Goal: Task Accomplishment & Management: Manage account settings

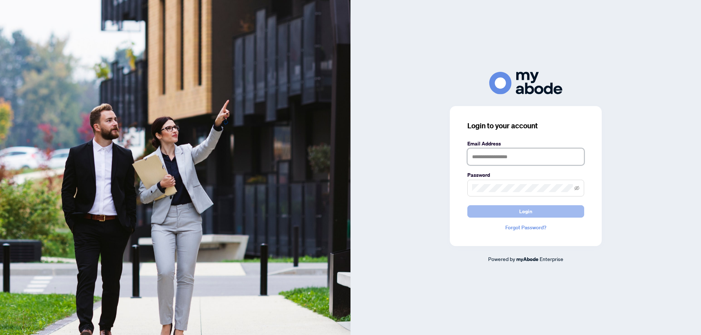
type input "**********"
click at [519, 208] on span "Login" at bounding box center [525, 212] width 13 height 12
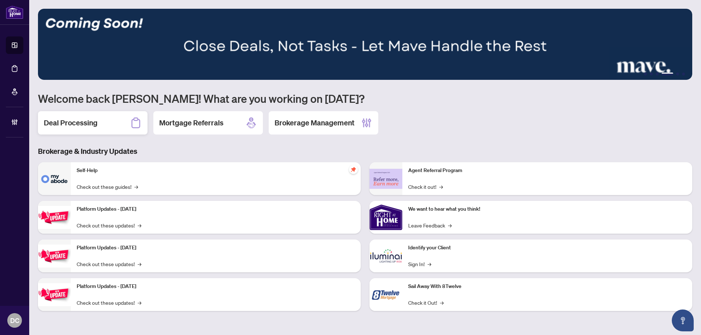
click at [84, 119] on h2 "Deal Processing" at bounding box center [71, 123] width 54 height 10
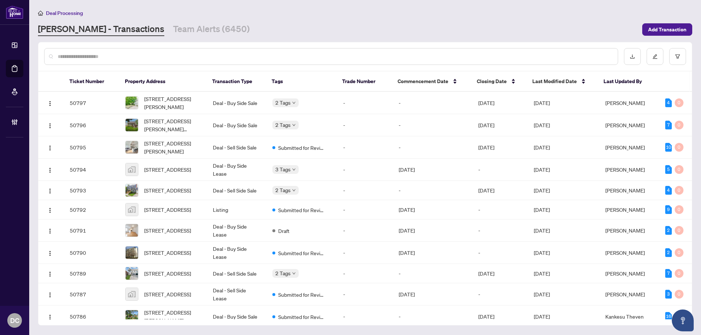
click at [155, 54] on input "text" at bounding box center [335, 57] width 554 height 8
paste input "*******"
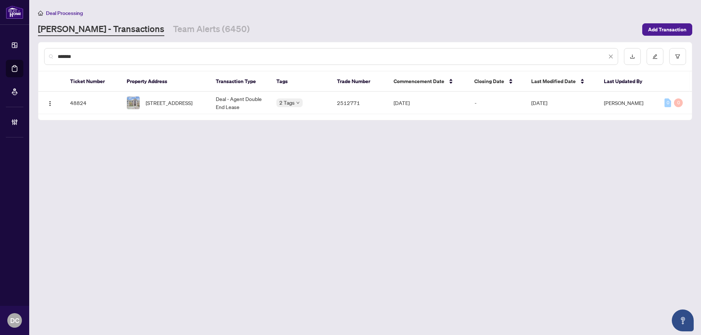
type input "*******"
click at [158, 107] on span "[STREET_ADDRESS]" at bounding box center [169, 103] width 47 height 8
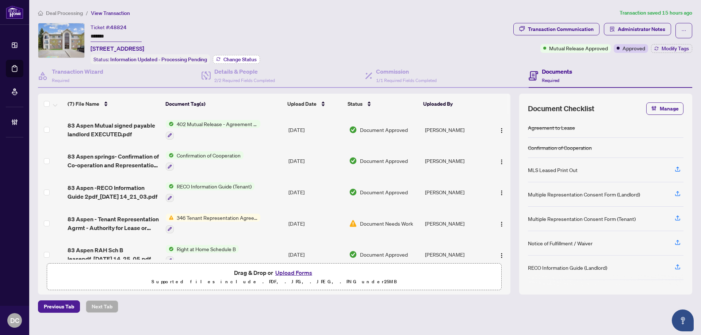
click at [238, 55] on button "Change Status" at bounding box center [236, 59] width 47 height 9
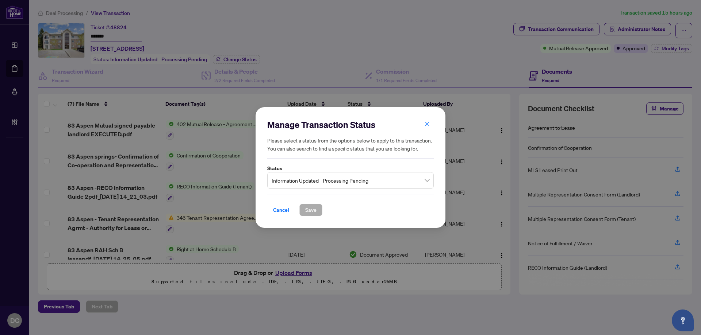
click at [317, 180] on span "Information Updated - Processing Pending" at bounding box center [350, 181] width 158 height 14
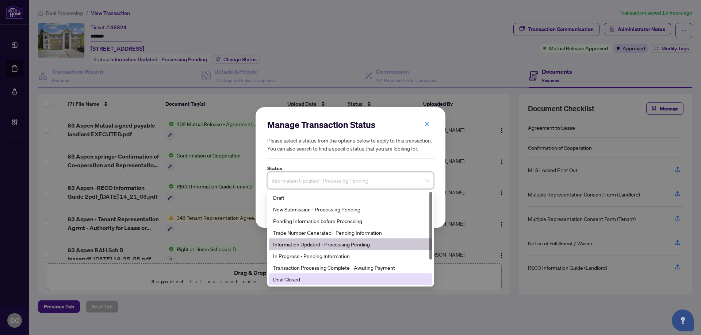
scroll to position [35, 0]
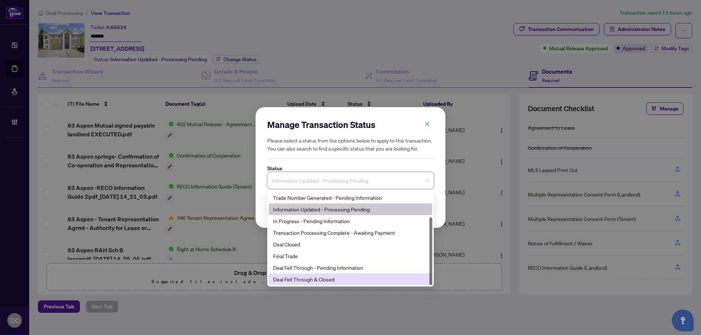
click at [327, 281] on div "Deal Fell Through & Closed" at bounding box center [350, 279] width 155 height 8
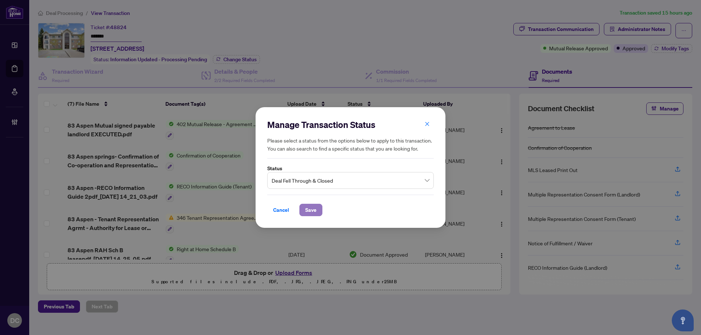
click at [317, 210] on button "Save" at bounding box center [310, 210] width 23 height 12
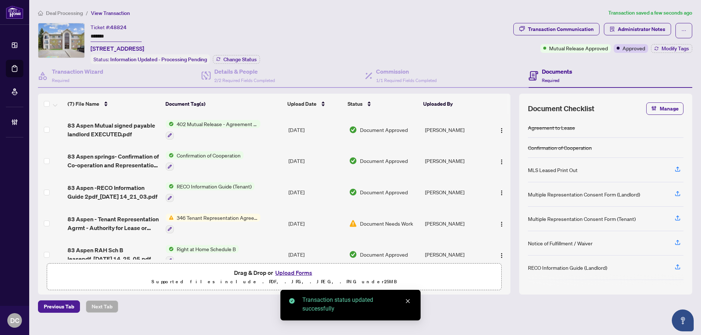
click at [104, 131] on span "83 Aspen Mutual signed payable landlord EXECUTED.pdf" at bounding box center [114, 130] width 92 height 18
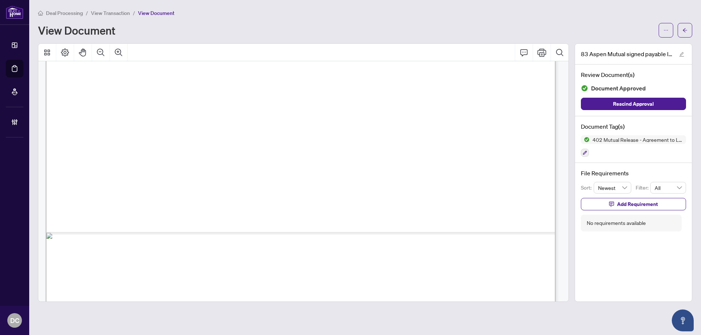
scroll to position [434, 0]
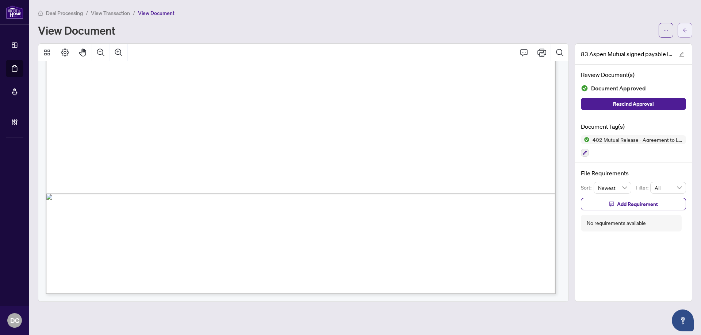
click at [686, 30] on icon "arrow-left" at bounding box center [684, 30] width 5 height 5
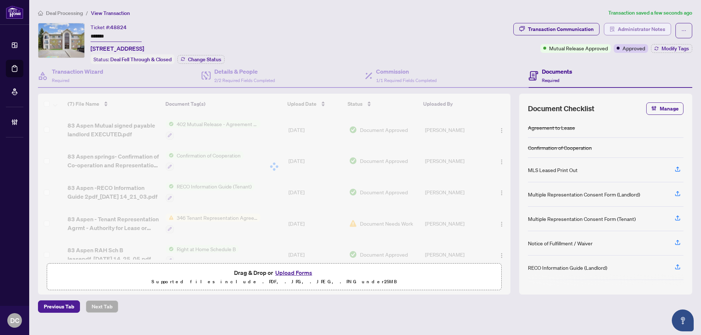
click at [653, 31] on span "Administrator Notes" at bounding box center [640, 29] width 47 height 12
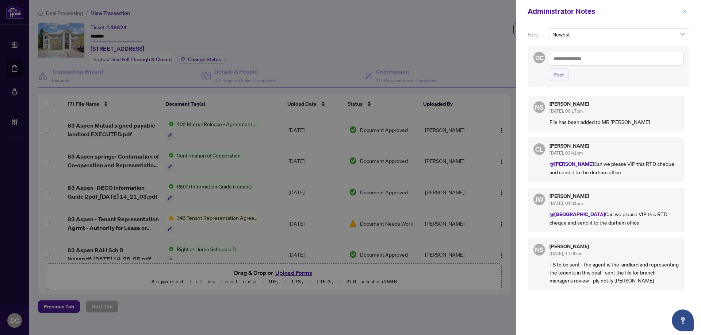
click at [687, 11] on button "button" at bounding box center [683, 11] width 9 height 9
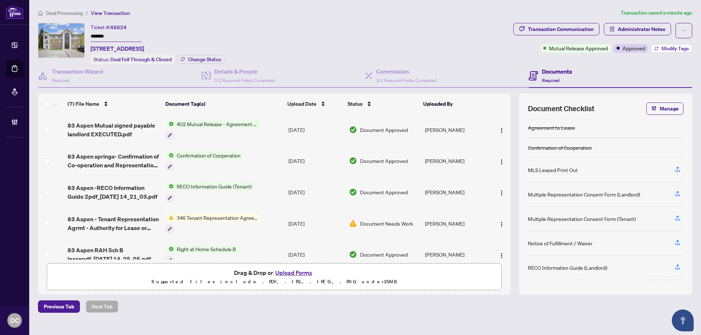
click at [665, 52] on button "Modify Tags" at bounding box center [671, 48] width 41 height 9
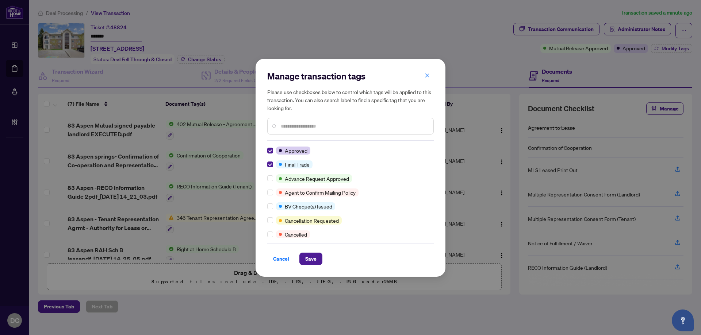
click at [334, 128] on input "text" at bounding box center [354, 126] width 147 height 8
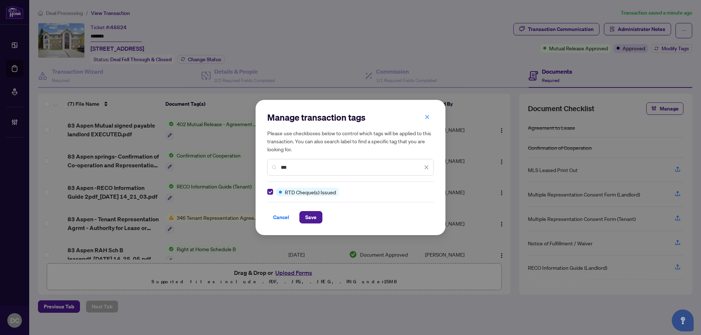
drag, startPoint x: 301, startPoint y: 170, endPoint x: 275, endPoint y: 169, distance: 25.9
click at [275, 169] on div "***" at bounding box center [350, 167] width 166 height 17
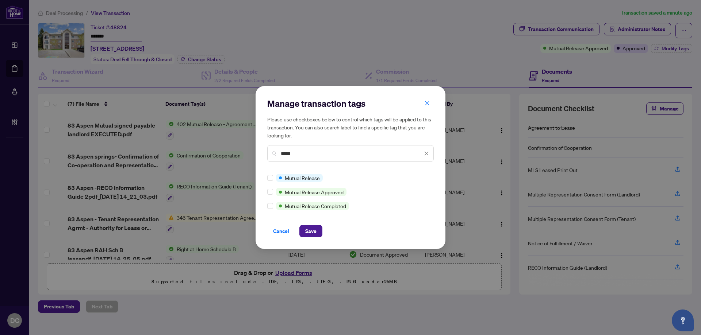
type input "*****"
click at [273, 205] on div at bounding box center [271, 206] width 9 height 8
click at [312, 238] on button "Save" at bounding box center [310, 231] width 23 height 12
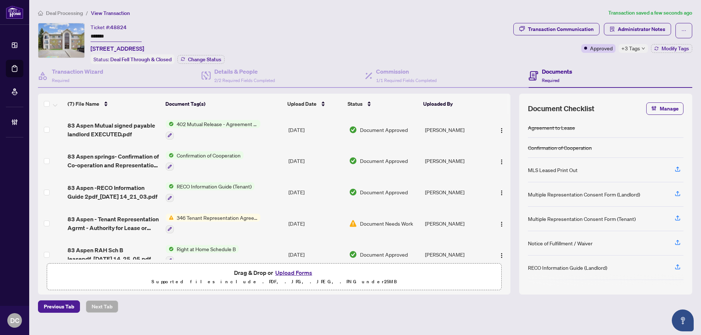
click at [77, 16] on li "Deal Processing" at bounding box center [60, 13] width 45 height 8
click at [77, 14] on span "Deal Processing" at bounding box center [64, 13] width 37 height 7
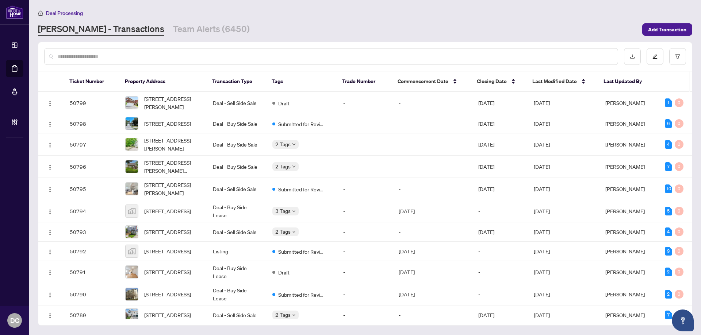
click at [82, 59] on input "text" at bounding box center [335, 57] width 554 height 8
paste input "*******"
type input "*******"
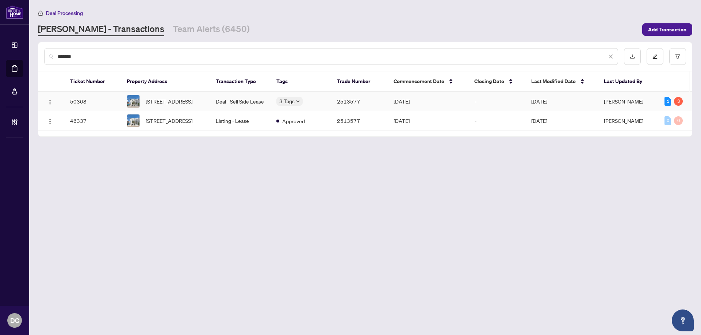
click at [236, 105] on td "Deal - Sell Side Lease" at bounding box center [240, 101] width 61 height 19
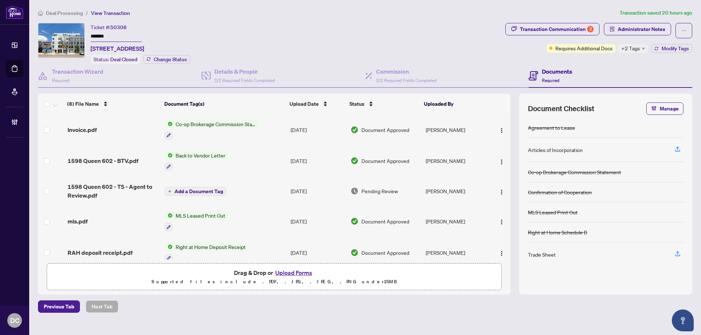
click at [639, 49] on div "+2 Tags" at bounding box center [633, 48] width 30 height 9
click at [590, 62] on div "Transaction Communication 3 Administrator Notes Requires Additional Docs +2 Tag…" at bounding box center [599, 43] width 190 height 41
click at [623, 31] on span "Administrator Notes" at bounding box center [640, 29] width 47 height 12
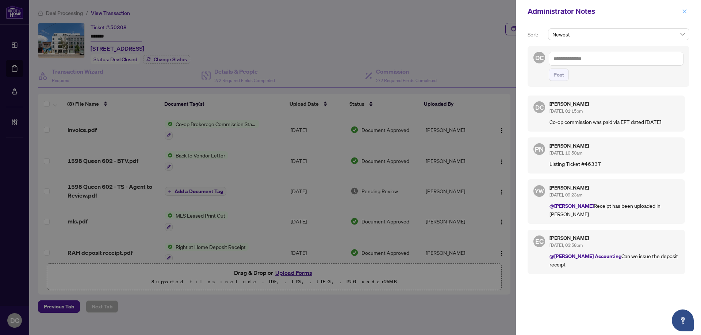
click at [687, 10] on button "button" at bounding box center [683, 11] width 9 height 9
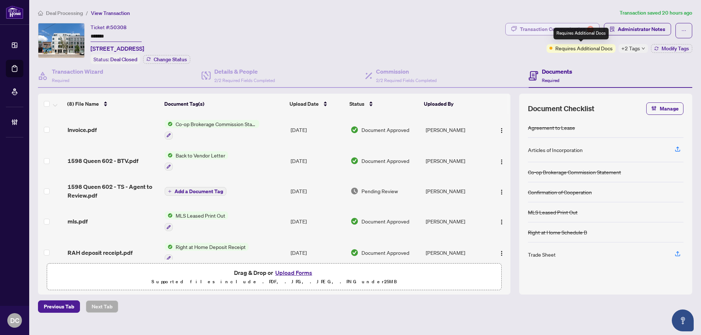
click at [537, 30] on div "Transaction Communication 3" at bounding box center [557, 29] width 74 height 12
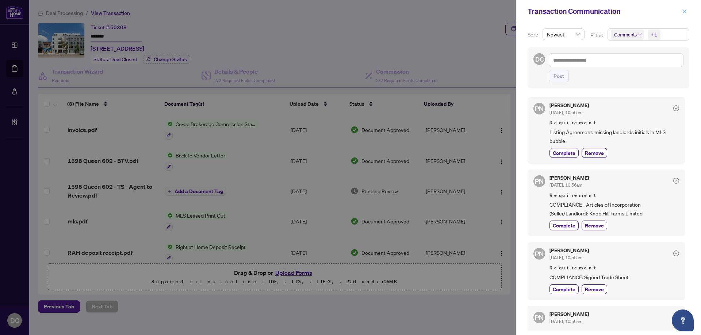
click at [685, 11] on icon "close" at bounding box center [684, 11] width 4 height 4
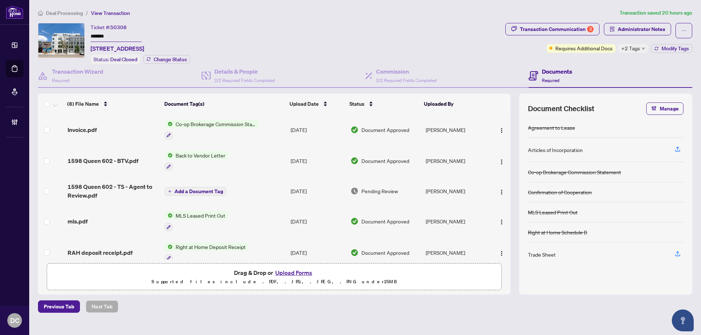
drag, startPoint x: 121, startPoint y: 40, endPoint x: 35, endPoint y: 35, distance: 85.9
click at [35, 35] on div "Ticket #: 50308 ******* [STREET_ADDRESS] Status: Deal Closed Change Status Tran…" at bounding box center [365, 159] width 660 height 272
click at [556, 29] on div "Transaction Communication 3" at bounding box center [557, 29] width 74 height 12
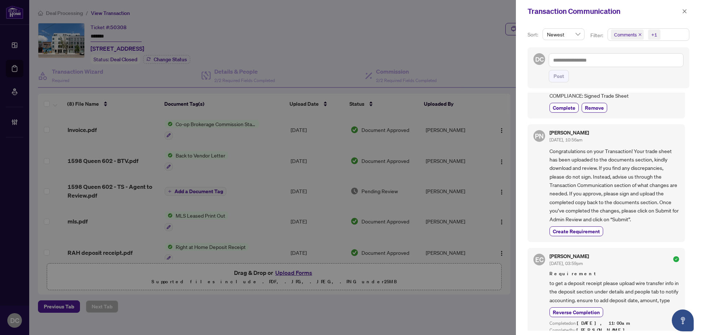
scroll to position [182, 0]
click at [686, 12] on icon "close" at bounding box center [684, 11] width 5 height 5
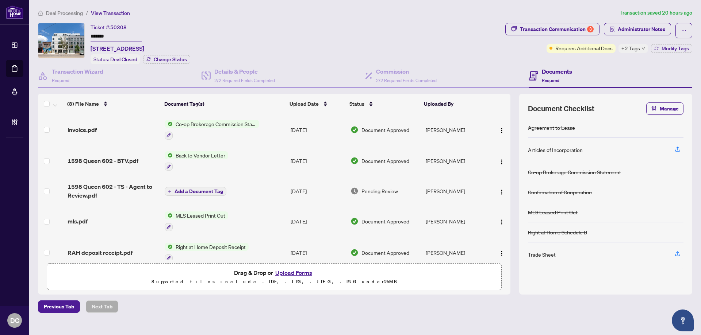
click at [65, 11] on span "Deal Processing" at bounding box center [64, 13] width 37 height 7
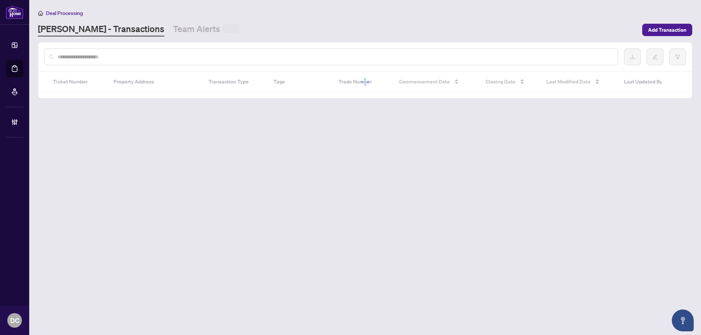
click at [81, 50] on div at bounding box center [331, 57] width 574 height 17
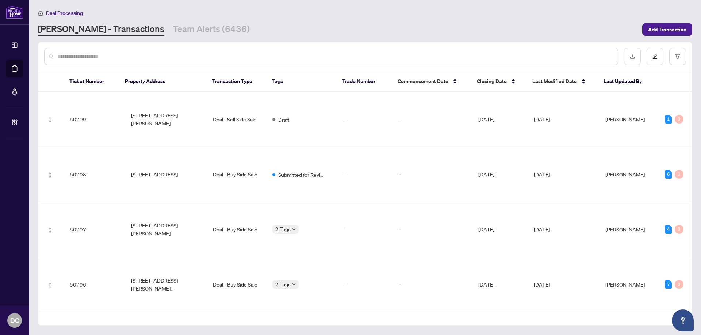
click at [85, 57] on input "text" at bounding box center [335, 57] width 554 height 8
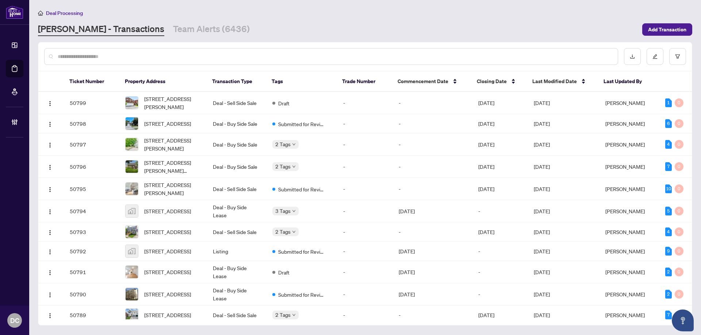
paste input "*******"
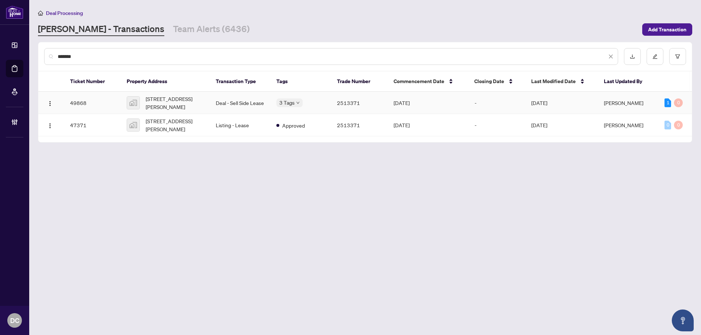
type input "*******"
click at [167, 104] on span "[STREET_ADDRESS][PERSON_NAME]" at bounding box center [175, 103] width 58 height 16
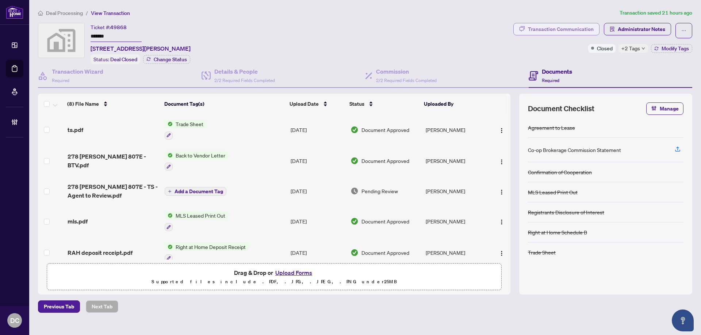
click at [592, 29] on div "Transaction Communication" at bounding box center [561, 29] width 66 height 12
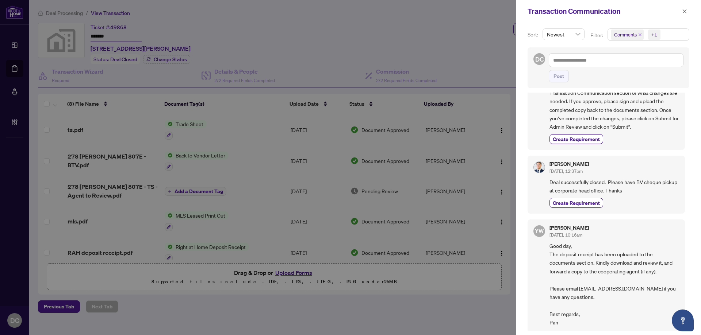
scroll to position [292, 0]
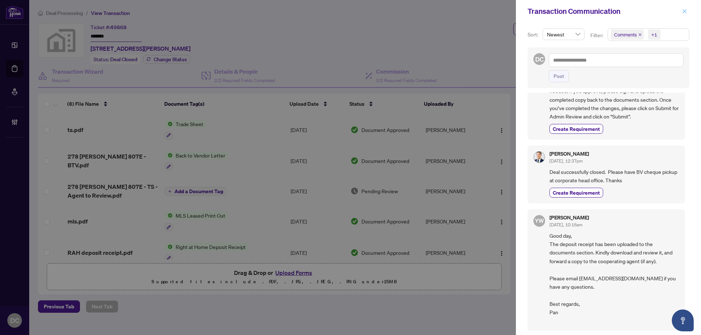
click at [687, 11] on button "button" at bounding box center [683, 11] width 9 height 9
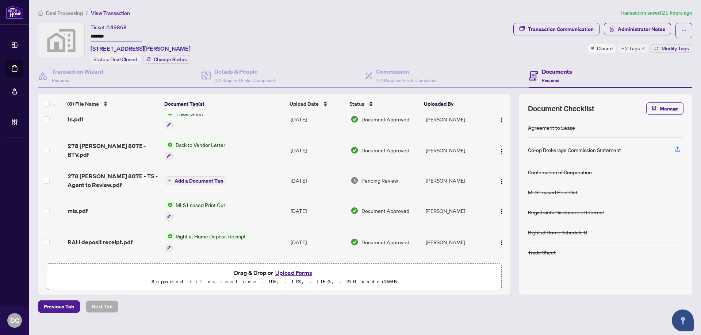
scroll to position [0, 0]
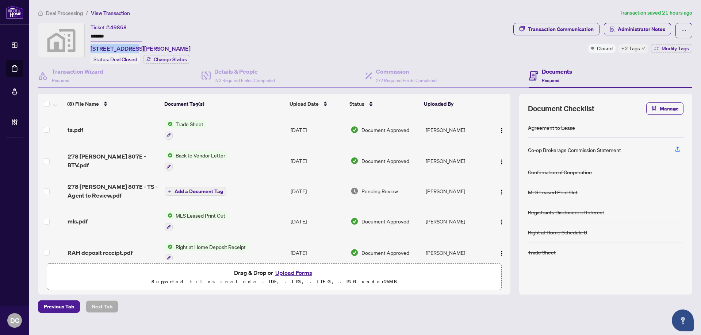
drag, startPoint x: 135, startPoint y: 48, endPoint x: 90, endPoint y: 49, distance: 44.2
click at [90, 48] on span "[STREET_ADDRESS][PERSON_NAME]" at bounding box center [140, 48] width 100 height 9
copy span "278 [PERSON_NAME] D"
drag, startPoint x: 128, startPoint y: 38, endPoint x: 77, endPoint y: 36, distance: 50.7
click at [77, 36] on div "Ticket #: 49868 ******* [STREET_ADDRESS][PERSON_NAME] Status: Deal Closed Chang…" at bounding box center [274, 43] width 472 height 41
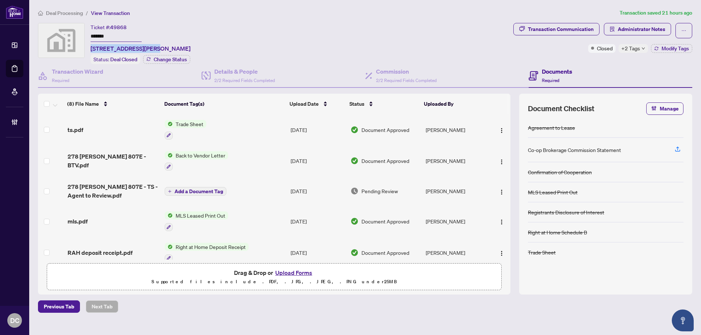
drag, startPoint x: 155, startPoint y: 50, endPoint x: 90, endPoint y: 49, distance: 65.3
click at [90, 49] on div "Ticket #: 49868 ******* [STREET_ADDRESS][PERSON_NAME] Status: Deal Closed Chang…" at bounding box center [274, 43] width 472 height 41
copy span "[STREET_ADDRESS][PERSON_NAME]"
drag, startPoint x: 129, startPoint y: 39, endPoint x: 70, endPoint y: 36, distance: 58.4
click at [70, 36] on div "Ticket #: 49868 ******* [STREET_ADDRESS][PERSON_NAME] Status: Deal Closed Chang…" at bounding box center [274, 43] width 472 height 41
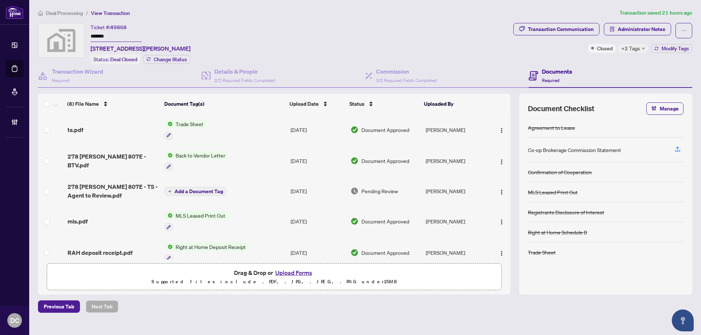
click at [639, 48] on div "+2 Tags" at bounding box center [633, 48] width 30 height 9
click at [609, 62] on div "Transaction Communication Administrator Notes Closed +2 Tags Modify Tags" at bounding box center [603, 43] width 182 height 41
click at [663, 47] on span "Modify Tags" at bounding box center [674, 48] width 27 height 5
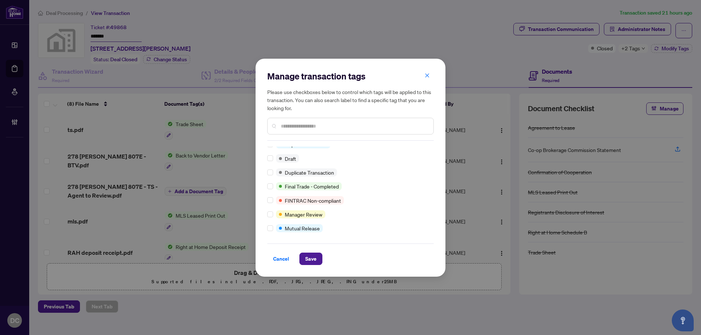
scroll to position [20, 0]
click at [318, 260] on button "Save" at bounding box center [310, 259] width 23 height 12
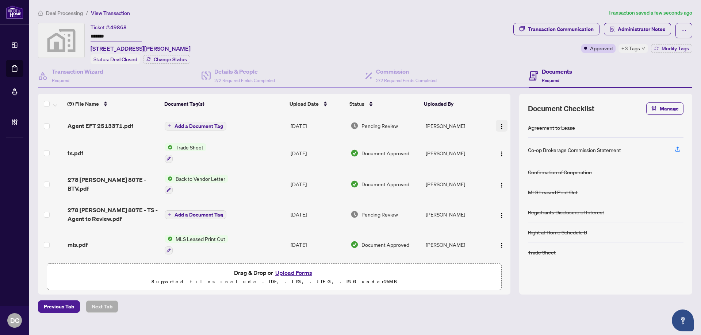
click at [503, 123] on button "button" at bounding box center [502, 126] width 12 height 12
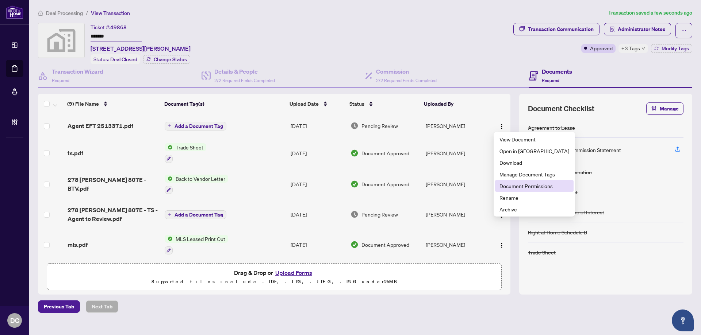
click at [512, 188] on span "Document Permissions" at bounding box center [534, 186] width 70 height 8
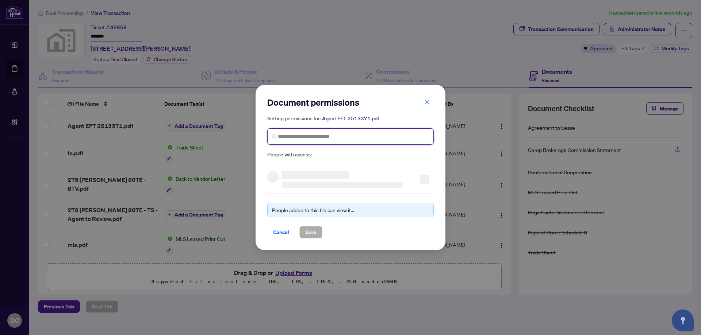
click at [351, 139] on input "search" at bounding box center [353, 137] width 151 height 8
type input "**********"
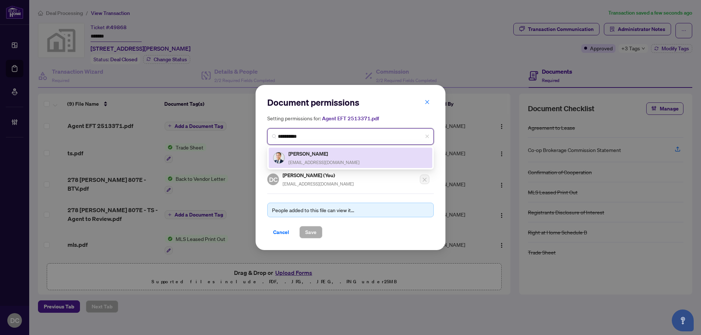
click at [328, 158] on div "[PERSON_NAME] [EMAIL_ADDRESS][DOMAIN_NAME]" at bounding box center [323, 158] width 71 height 17
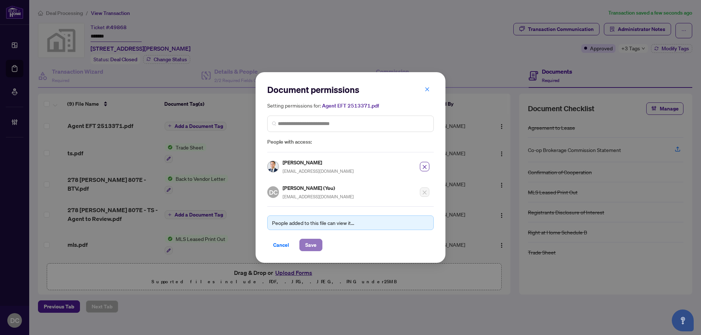
click at [317, 242] on button "Save" at bounding box center [310, 245] width 23 height 12
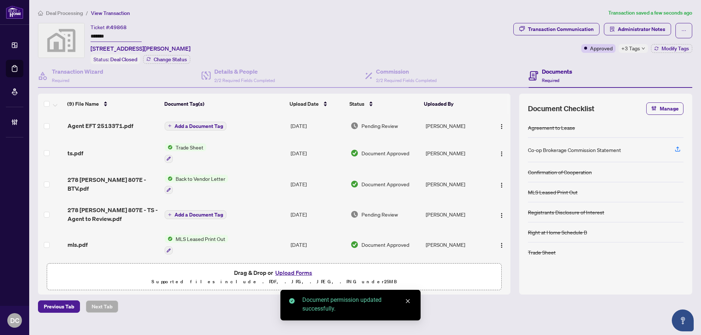
click at [211, 124] on span "Add a Document Tag" at bounding box center [198, 126] width 49 height 5
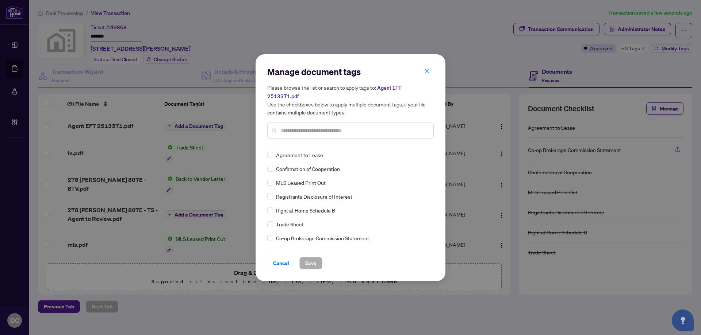
click at [370, 127] on input "text" at bounding box center [354, 131] width 147 height 8
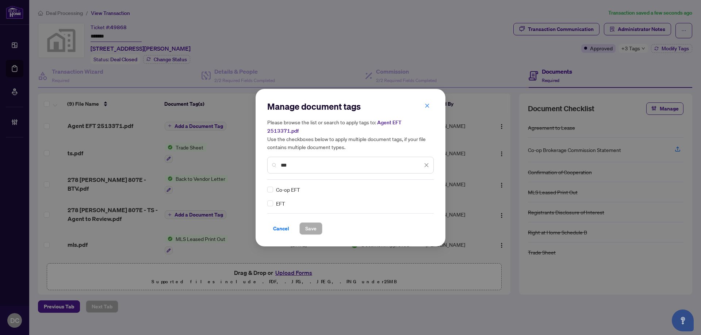
type input "***"
click at [415, 186] on img at bounding box center [418, 189] width 7 height 7
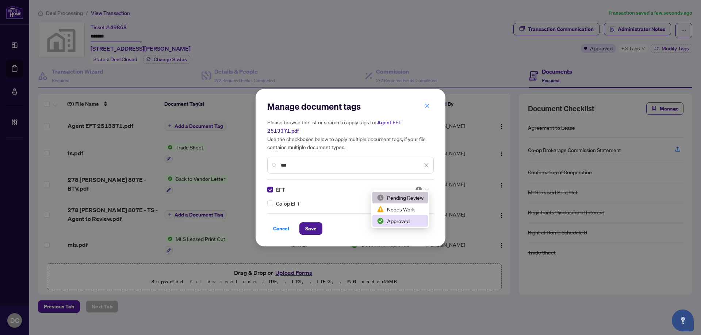
click at [400, 222] on div "Approved" at bounding box center [400, 221] width 47 height 8
click at [311, 227] on span "Save" at bounding box center [310, 229] width 11 height 12
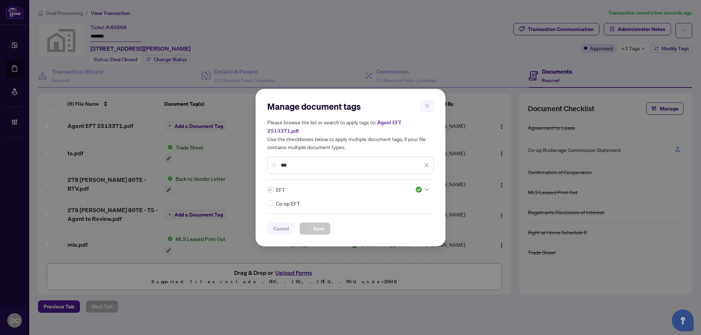
click at [639, 51] on div "Manage document tags Please browse the list or search to apply tags to: Agent E…" at bounding box center [350, 167] width 701 height 335
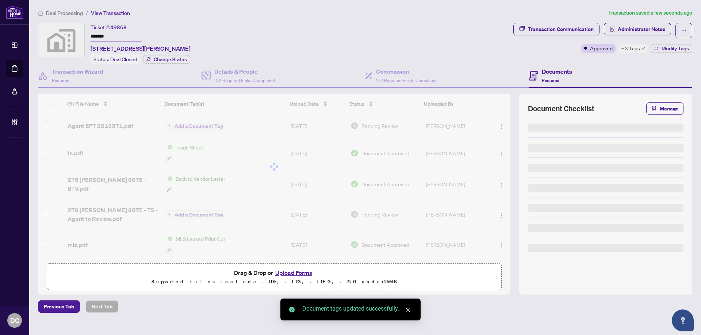
click at [640, 50] on div "+3 Tags" at bounding box center [633, 48] width 30 height 9
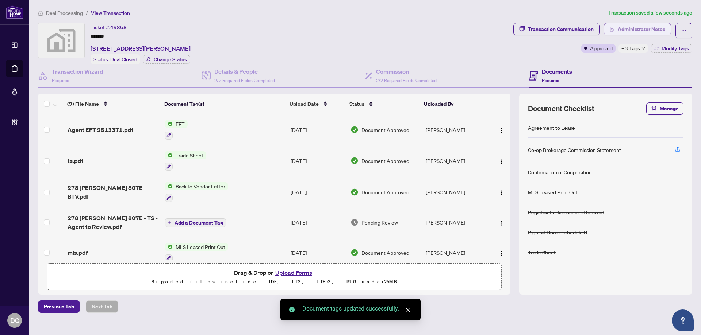
click at [653, 28] on span "Administrator Notes" at bounding box center [640, 29] width 47 height 12
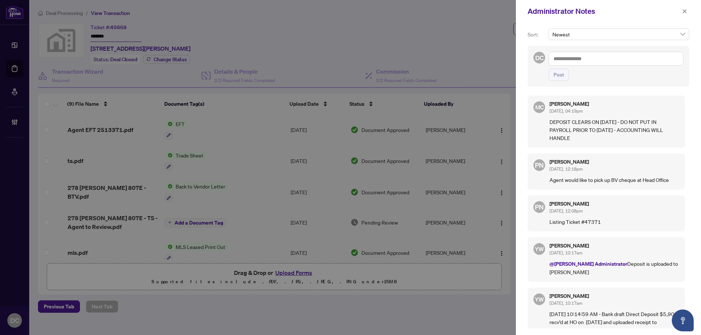
click at [642, 59] on textarea at bounding box center [615, 59] width 135 height 14
paste textarea "**********"
type textarea "**********"
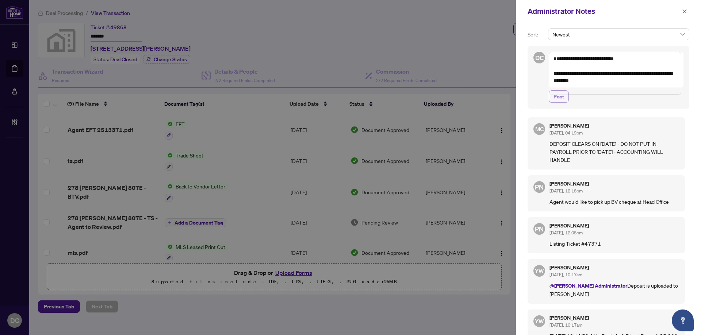
click at [563, 103] on span "Post" at bounding box center [558, 97] width 11 height 12
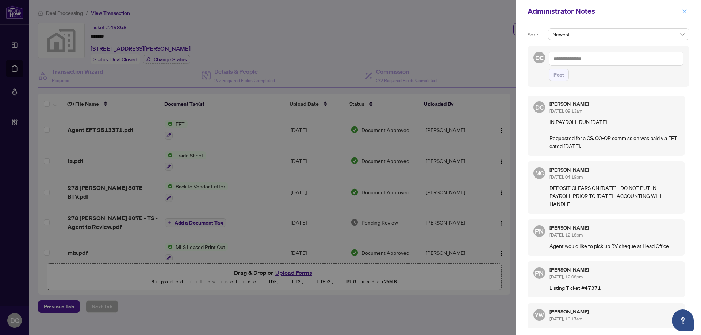
click at [686, 11] on icon "close" at bounding box center [684, 11] width 5 height 5
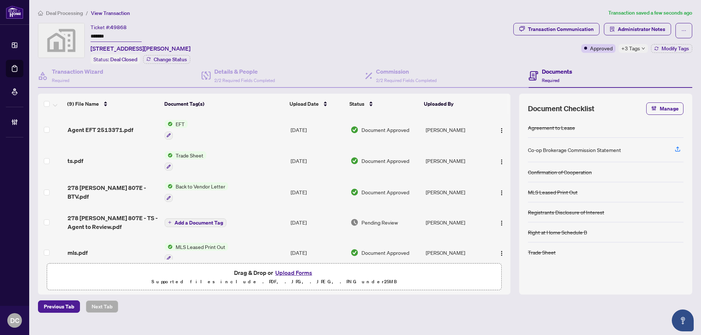
click at [57, 14] on span "Deal Processing" at bounding box center [64, 13] width 37 height 7
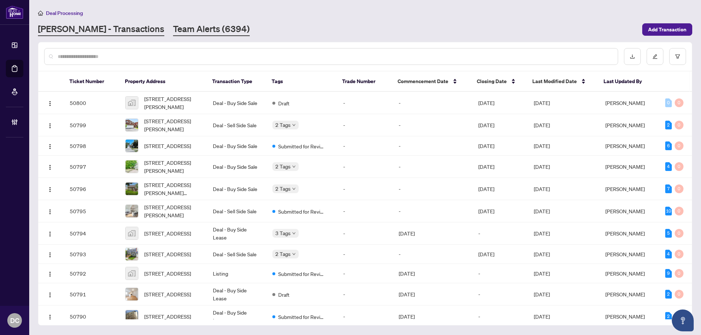
click at [173, 30] on link "Team Alerts (6394)" at bounding box center [211, 29] width 77 height 13
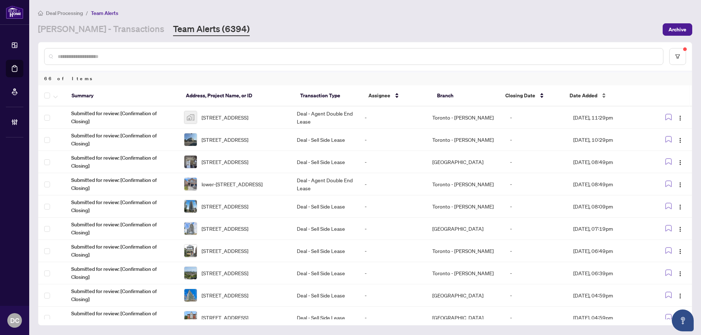
click at [600, 92] on div "Date Added" at bounding box center [604, 96] width 70 height 8
click at [601, 95] on div "Date Added" at bounding box center [604, 96] width 70 height 8
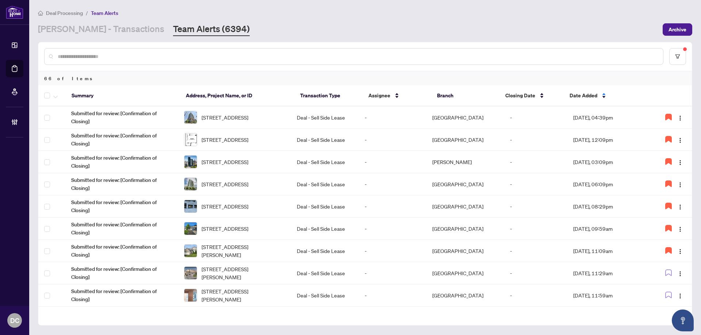
scroll to position [219, 0]
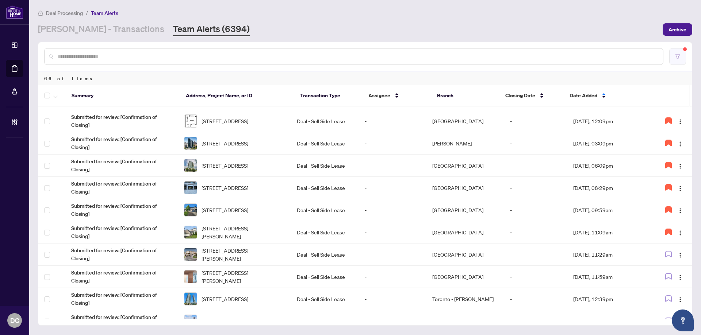
click at [674, 55] on button "button" at bounding box center [677, 56] width 17 height 17
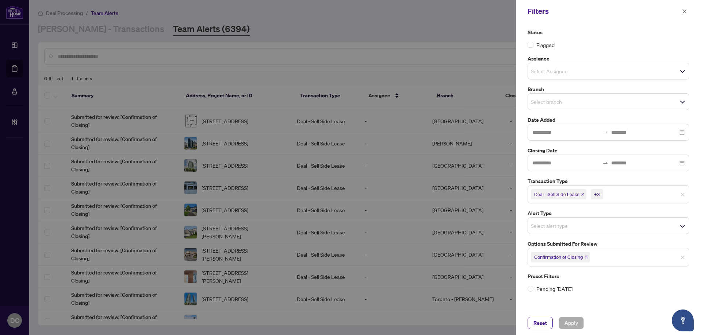
click at [586, 258] on icon "close" at bounding box center [586, 257] width 3 height 3
click at [616, 261] on span "Select options submitted for review" at bounding box center [608, 256] width 161 height 10
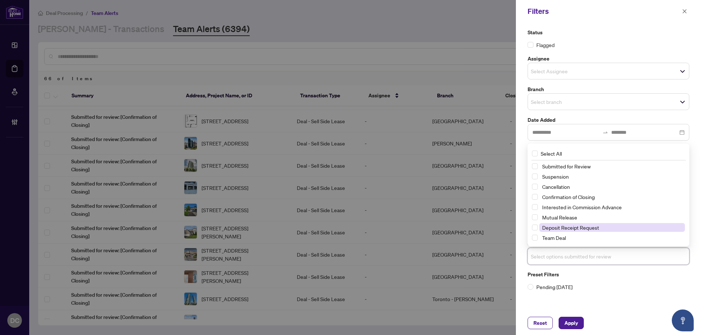
click at [595, 227] on span "Deposit Receipt Request" at bounding box center [570, 227] width 57 height 7
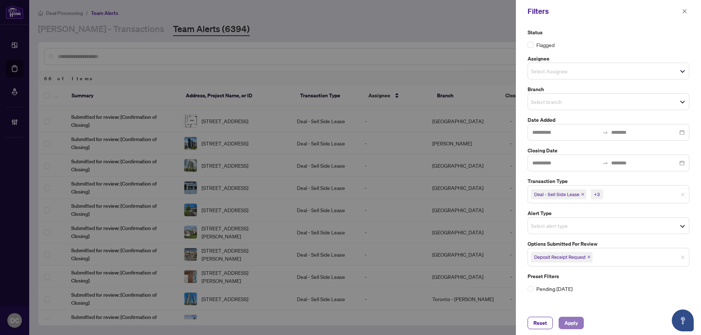
click at [567, 323] on span "Apply" at bounding box center [571, 323] width 14 height 12
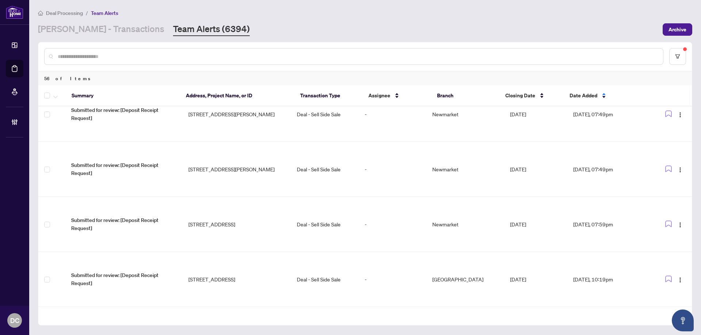
scroll to position [0, 0]
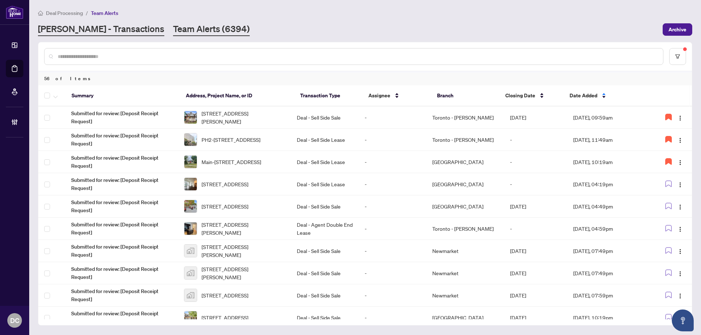
click at [67, 32] on link "[PERSON_NAME] - Transactions" at bounding box center [101, 29] width 126 height 13
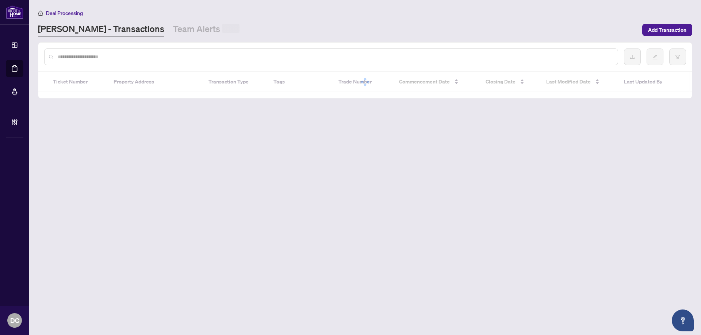
click at [83, 55] on input "text" at bounding box center [335, 57] width 554 height 8
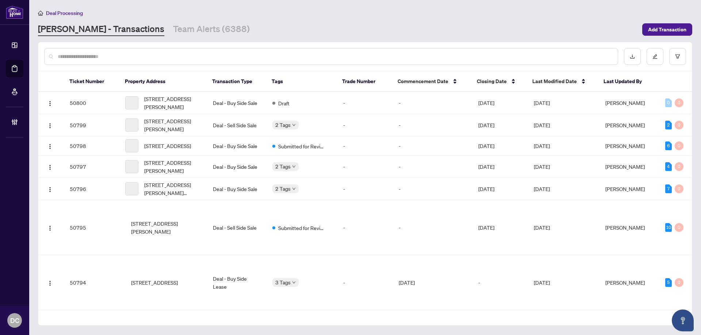
paste input "*******"
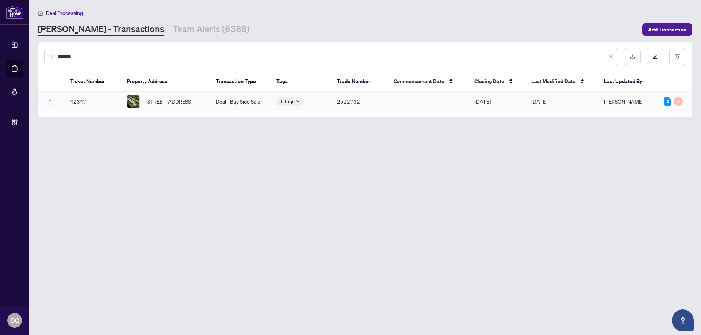
type input "*******"
click at [182, 103] on span "[STREET_ADDRESS]" at bounding box center [169, 101] width 47 height 8
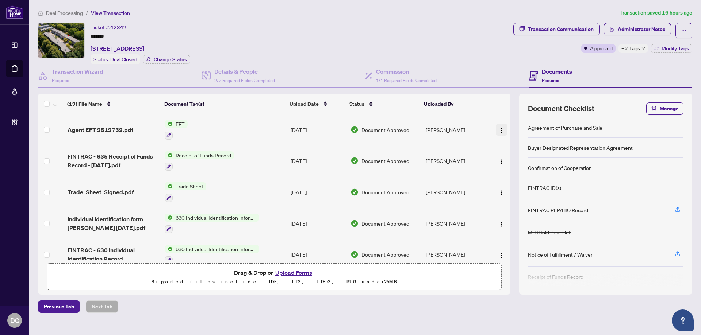
click at [498, 130] on img "button" at bounding box center [501, 131] width 6 height 6
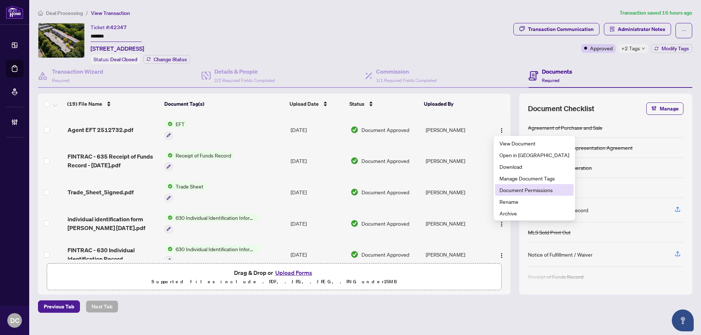
click at [517, 190] on span "Document Permissions" at bounding box center [534, 190] width 70 height 8
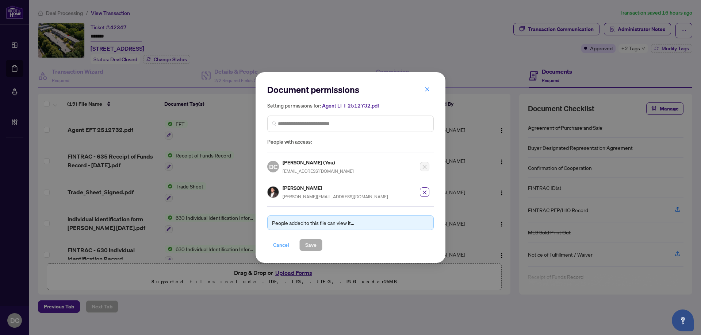
click at [278, 239] on span "Cancel" at bounding box center [281, 245] width 16 height 12
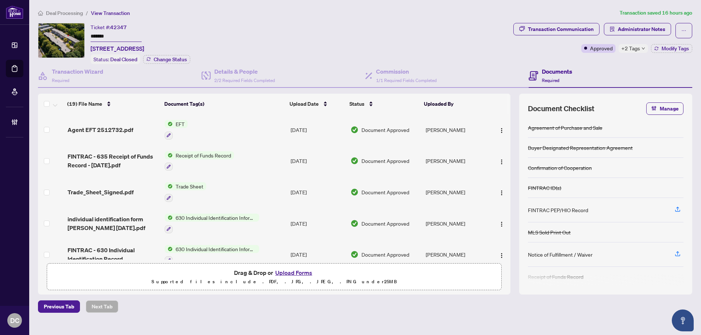
click at [637, 49] on span "+2 Tags" at bounding box center [630, 48] width 19 height 8
click at [606, 60] on div "Transaction Communication Administrator Notes Approved +2 Tags Modify Tags" at bounding box center [603, 43] width 182 height 41
click at [666, 31] on button "Administrator Notes" at bounding box center [637, 29] width 67 height 12
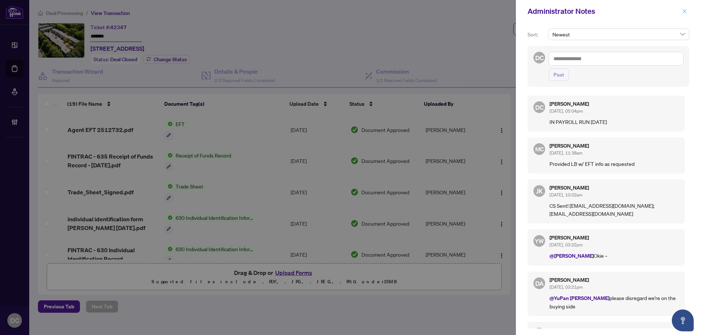
click at [682, 12] on icon "close" at bounding box center [684, 11] width 5 height 5
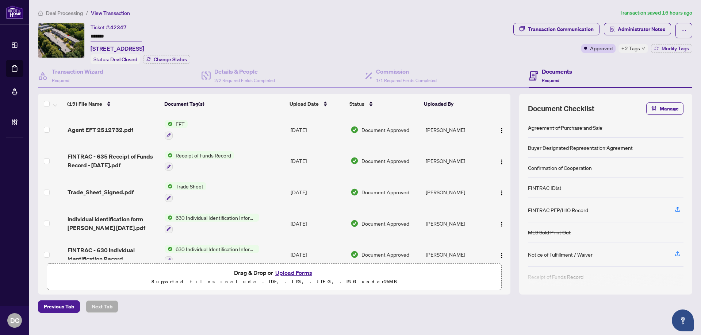
click at [69, 12] on span "Deal Processing" at bounding box center [64, 13] width 37 height 7
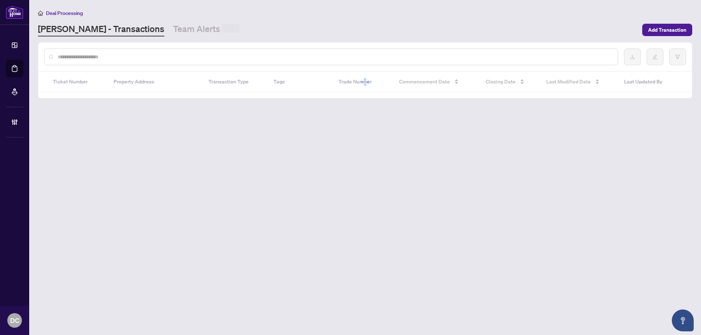
click at [149, 55] on input "text" at bounding box center [335, 57] width 554 height 8
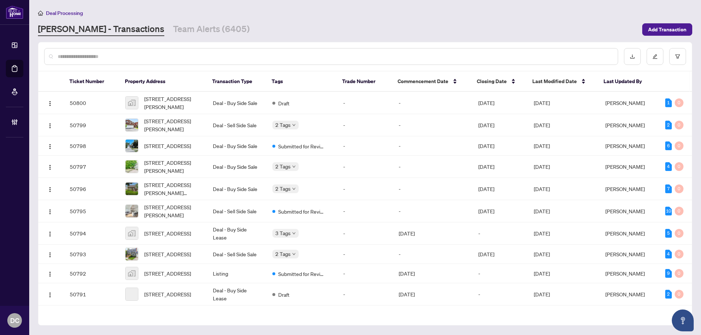
paste input "*******"
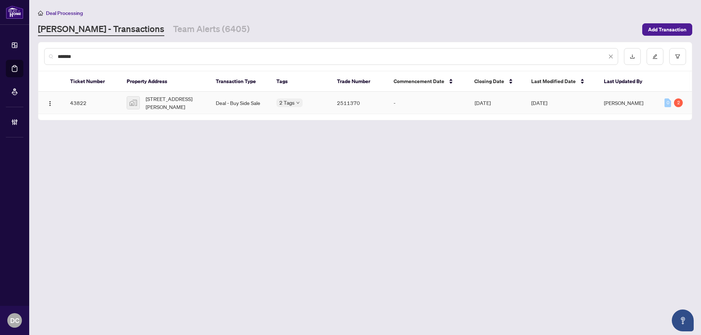
type input "*******"
click at [171, 101] on span "[STREET_ADDRESS][PERSON_NAME]" at bounding box center [175, 103] width 58 height 16
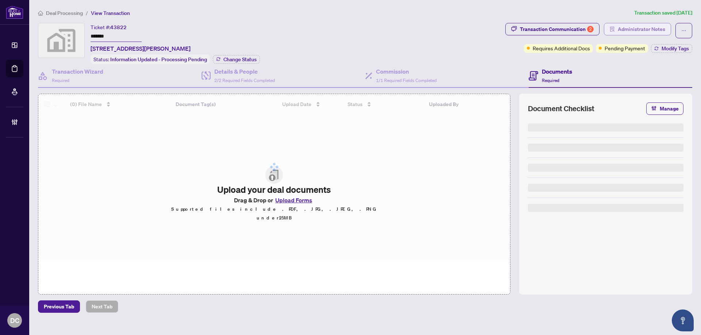
click at [655, 31] on span "Administrator Notes" at bounding box center [640, 29] width 47 height 12
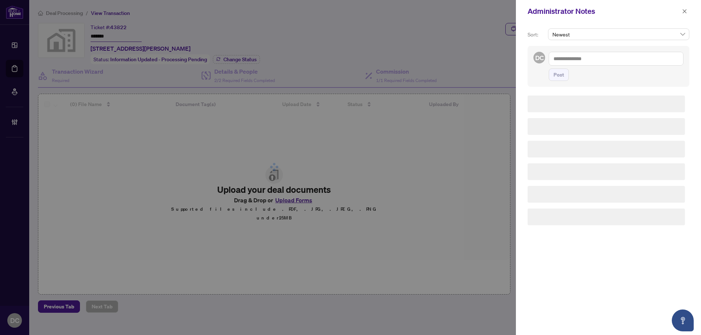
click at [640, 59] on textarea at bounding box center [615, 59] width 135 height 14
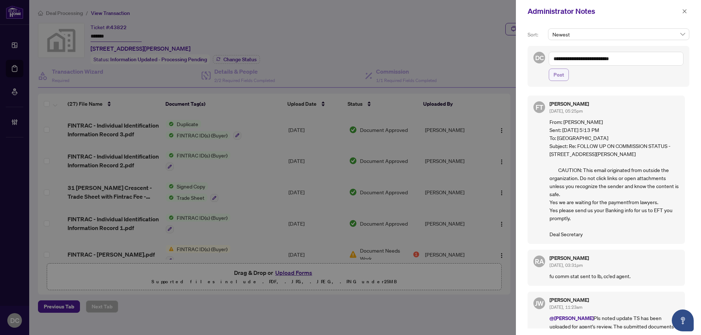
type textarea "**********"
click at [552, 78] on button "Post" at bounding box center [558, 75] width 20 height 12
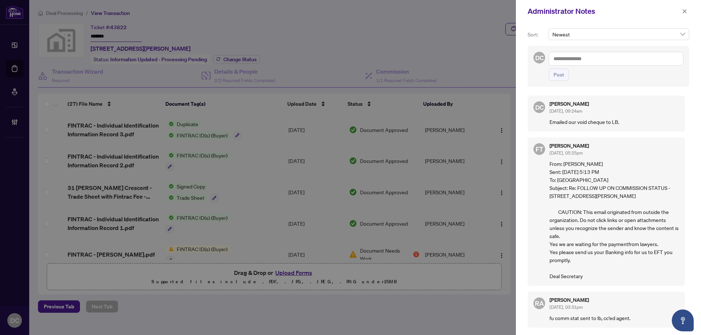
drag, startPoint x: 686, startPoint y: 9, endPoint x: 630, endPoint y: 5, distance: 56.4
click at [686, 9] on icon "close" at bounding box center [684, 11] width 5 height 5
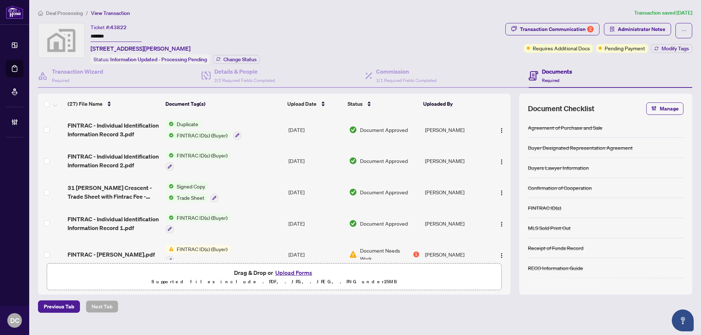
click at [69, 12] on span "Deal Processing" at bounding box center [64, 13] width 37 height 7
